Goal: Task Accomplishment & Management: Use online tool/utility

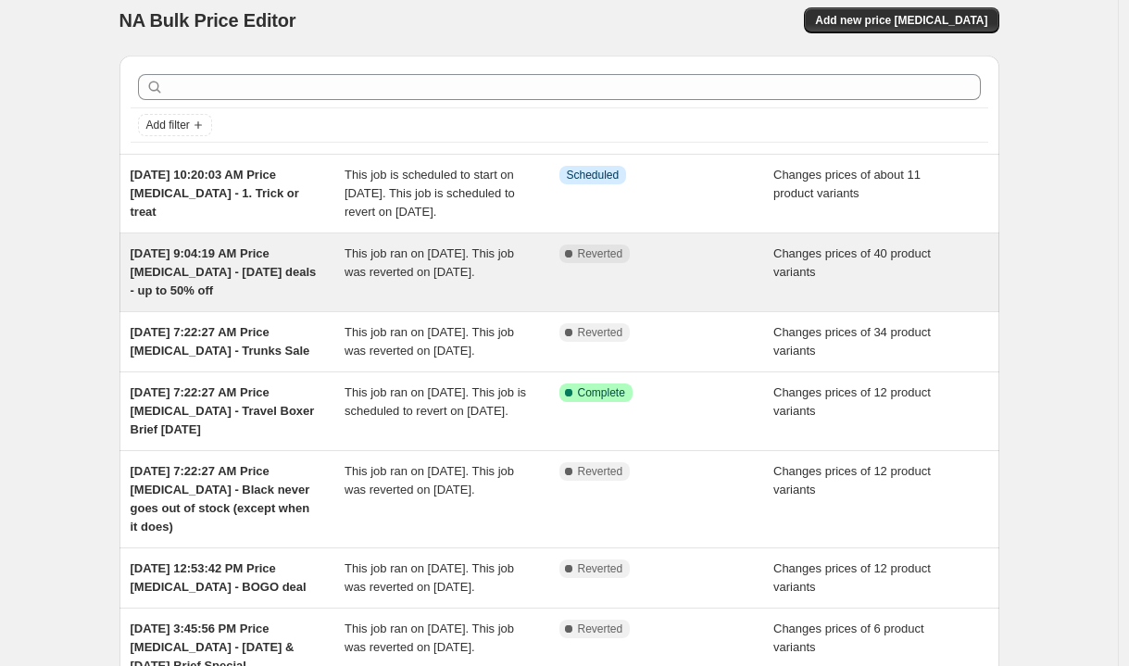
scroll to position [8, 0]
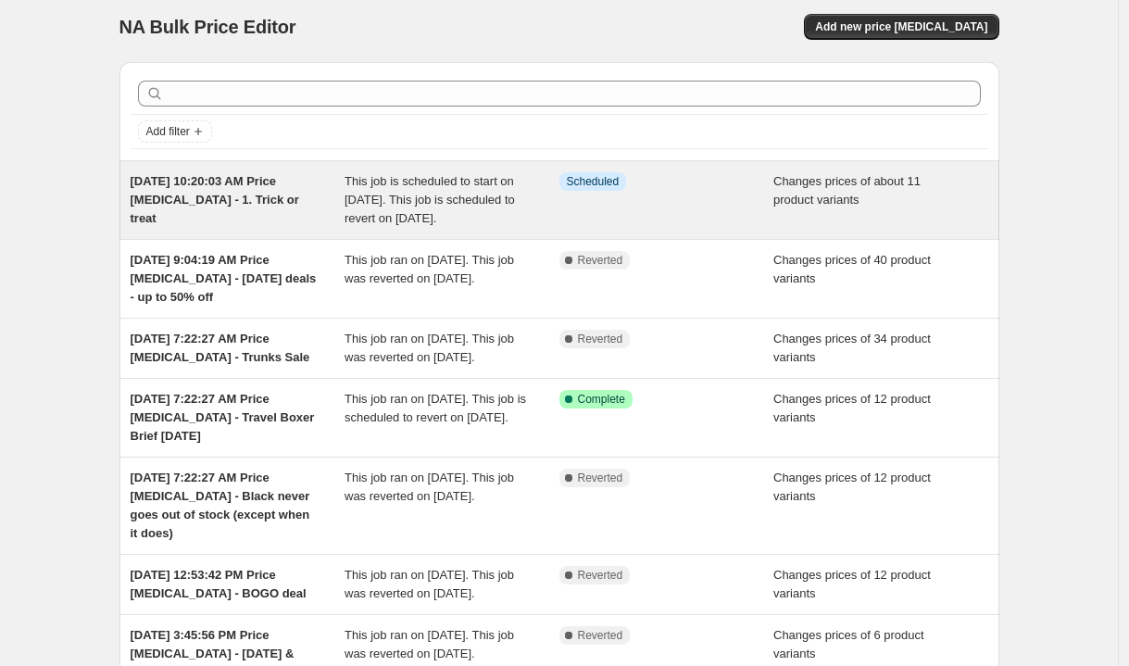
click at [315, 228] on div "[DATE] 10:20:03 AM Price [MEDICAL_DATA] - 1. Trick or treat" at bounding box center [238, 200] width 215 height 56
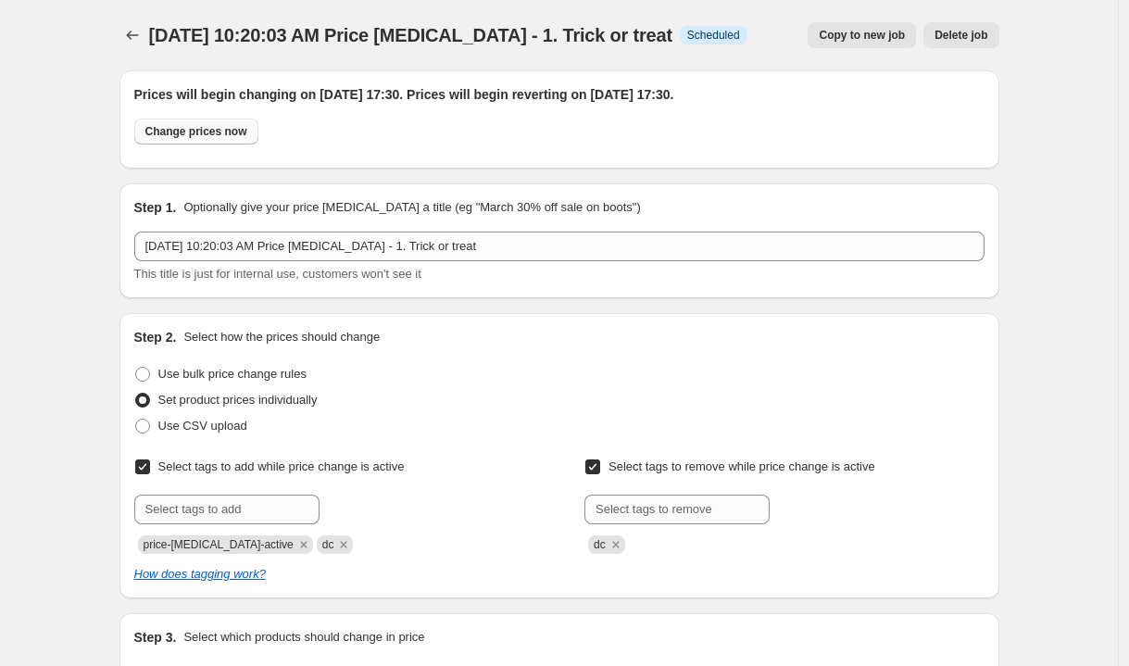
click at [213, 132] on span "Change prices now" at bounding box center [196, 131] width 102 height 15
radio input "true"
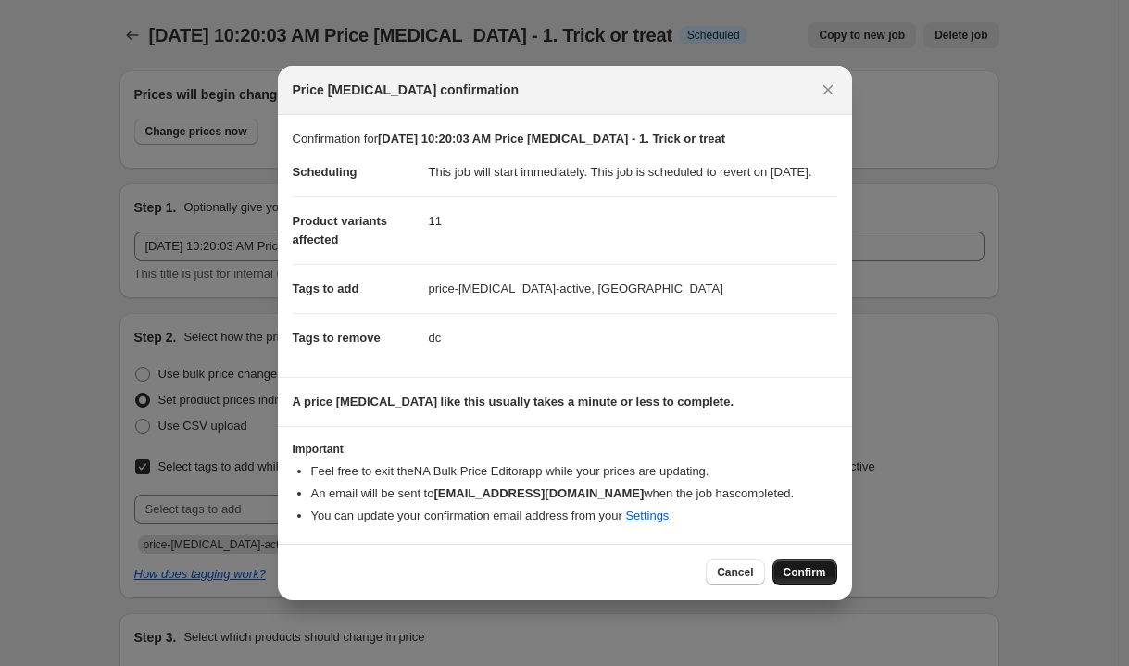
click at [791, 577] on span "Confirm" at bounding box center [805, 572] width 43 height 15
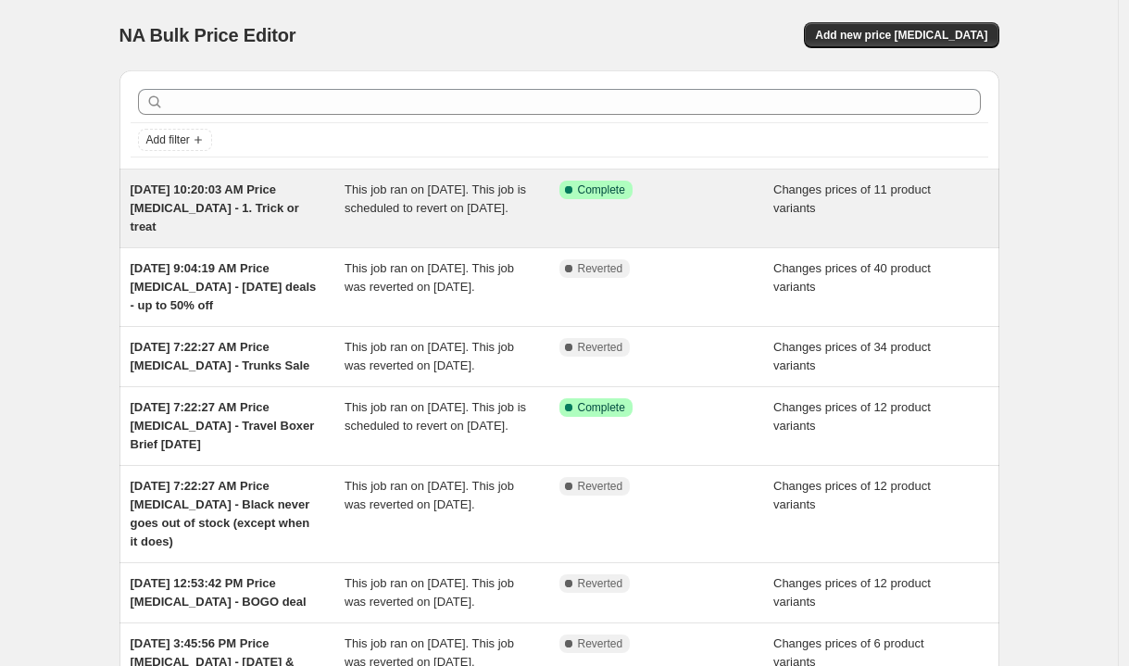
click at [215, 206] on span "[DATE] 10:20:03 AM Price [MEDICAL_DATA] - 1. Trick or treat" at bounding box center [215, 208] width 169 height 51
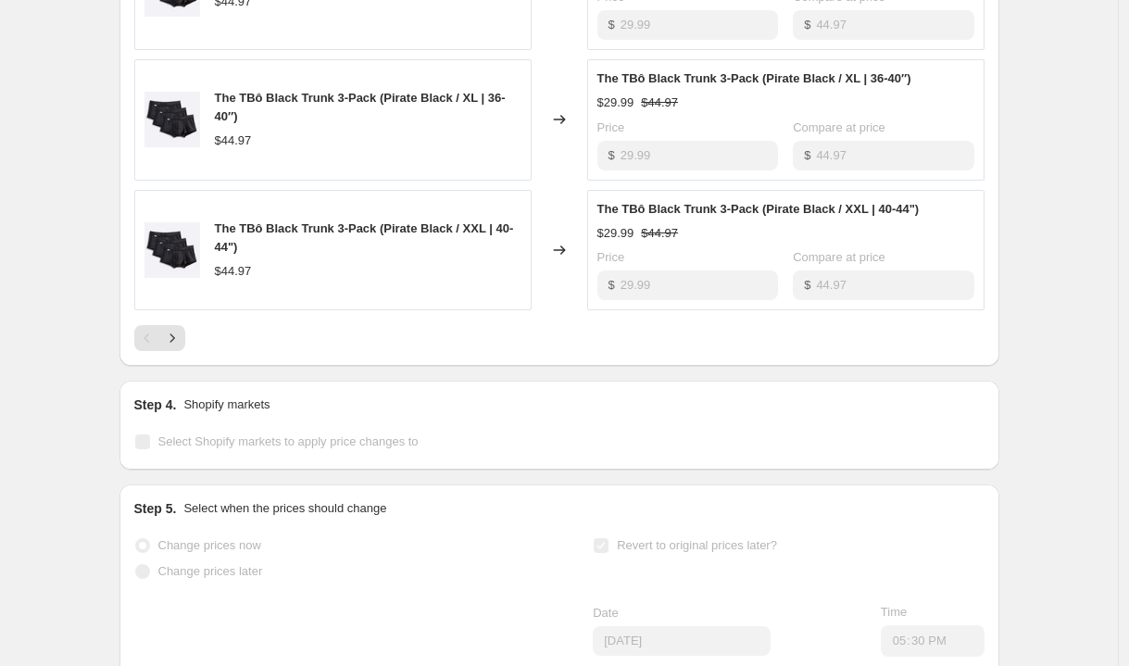
scroll to position [1158, 0]
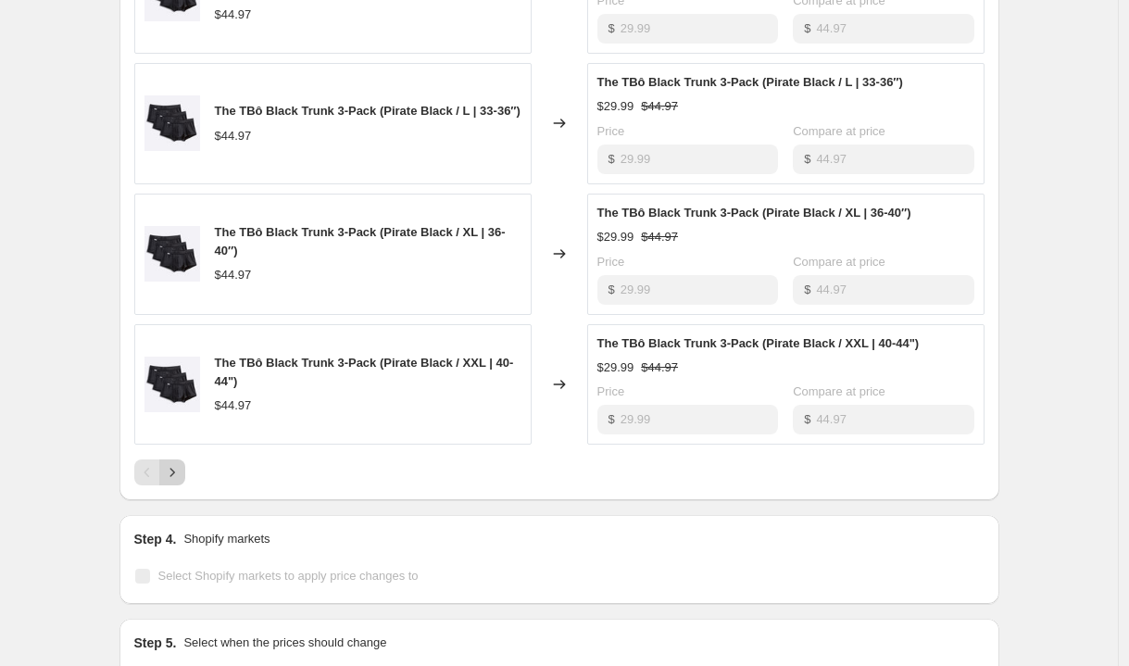
click at [182, 482] on icon "Next" at bounding box center [172, 472] width 19 height 19
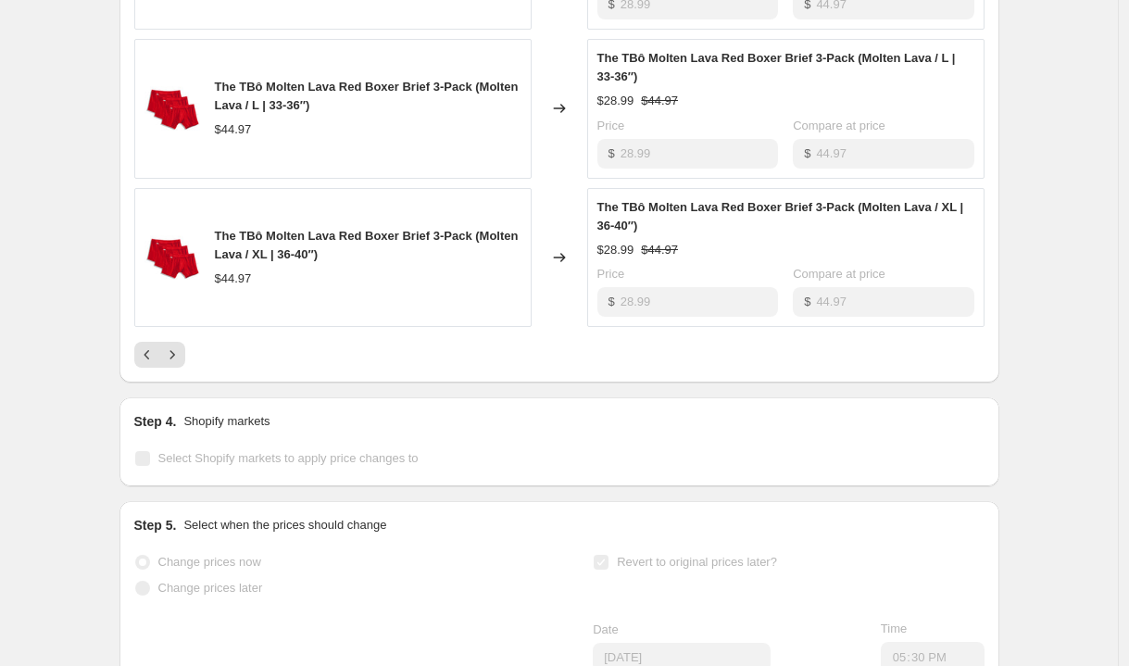
scroll to position [1360, 0]
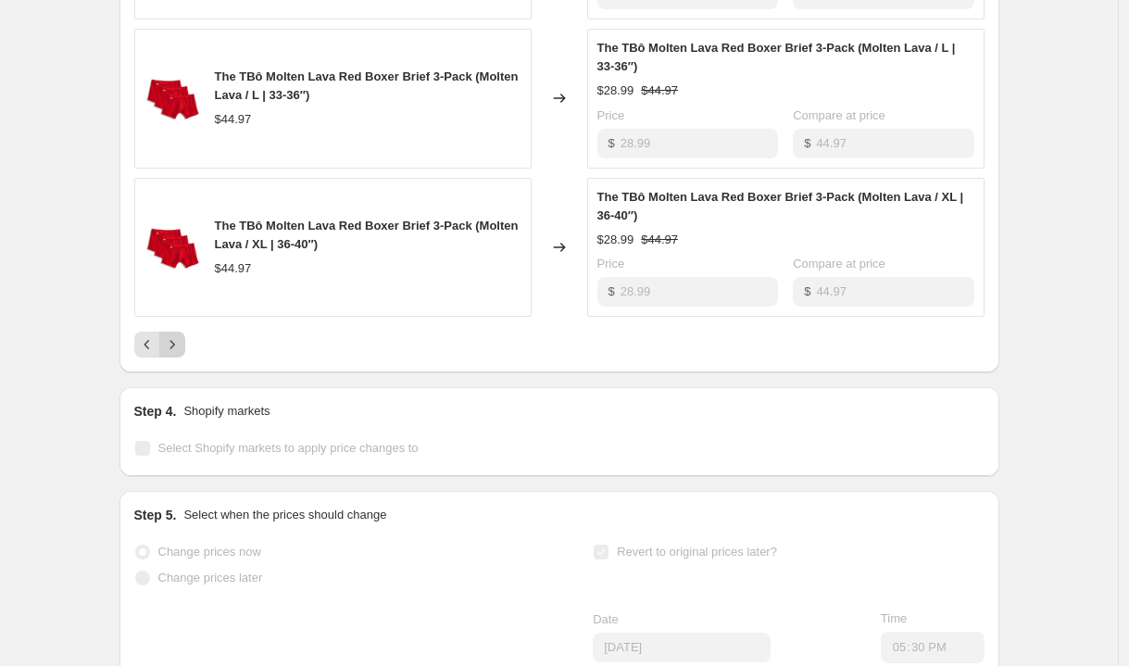
click at [173, 354] on icon "Next" at bounding box center [172, 344] width 19 height 19
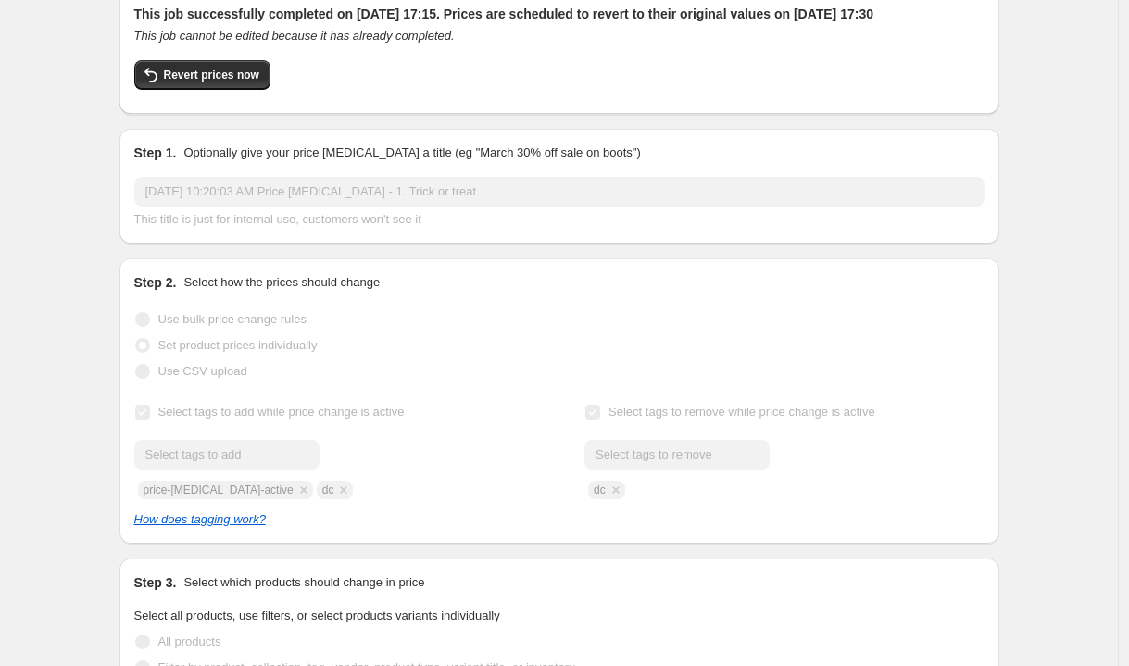
scroll to position [34, 0]
